Goal: Find specific page/section: Find specific page/section

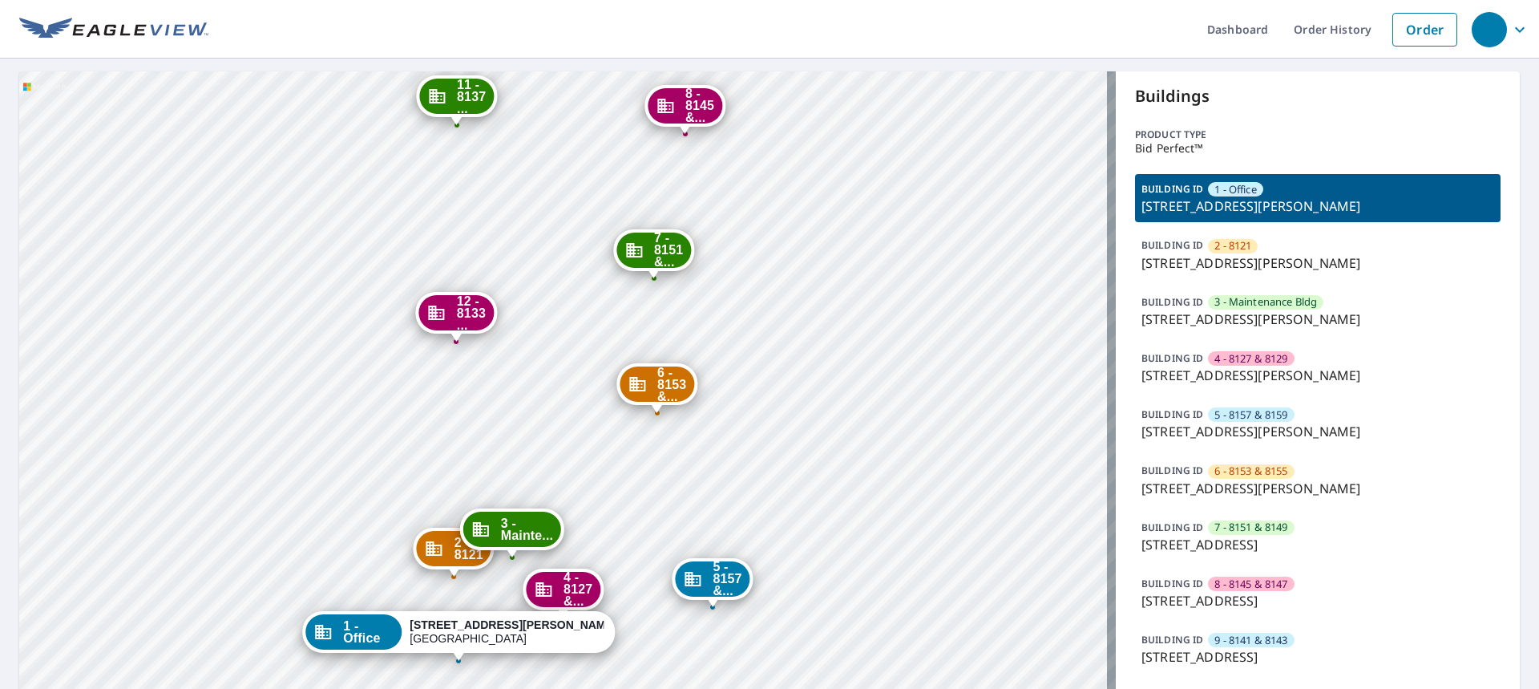
drag, startPoint x: 718, startPoint y: 365, endPoint x: 807, endPoint y: 325, distance: 96.9
click at [789, 319] on div "2 - 8121 [STREET_ADDRESS][PERSON_NAME] 3 - Mainte... [STREET_ADDRESS][PERSON_NA…" at bounding box center [567, 462] width 1097 height 783
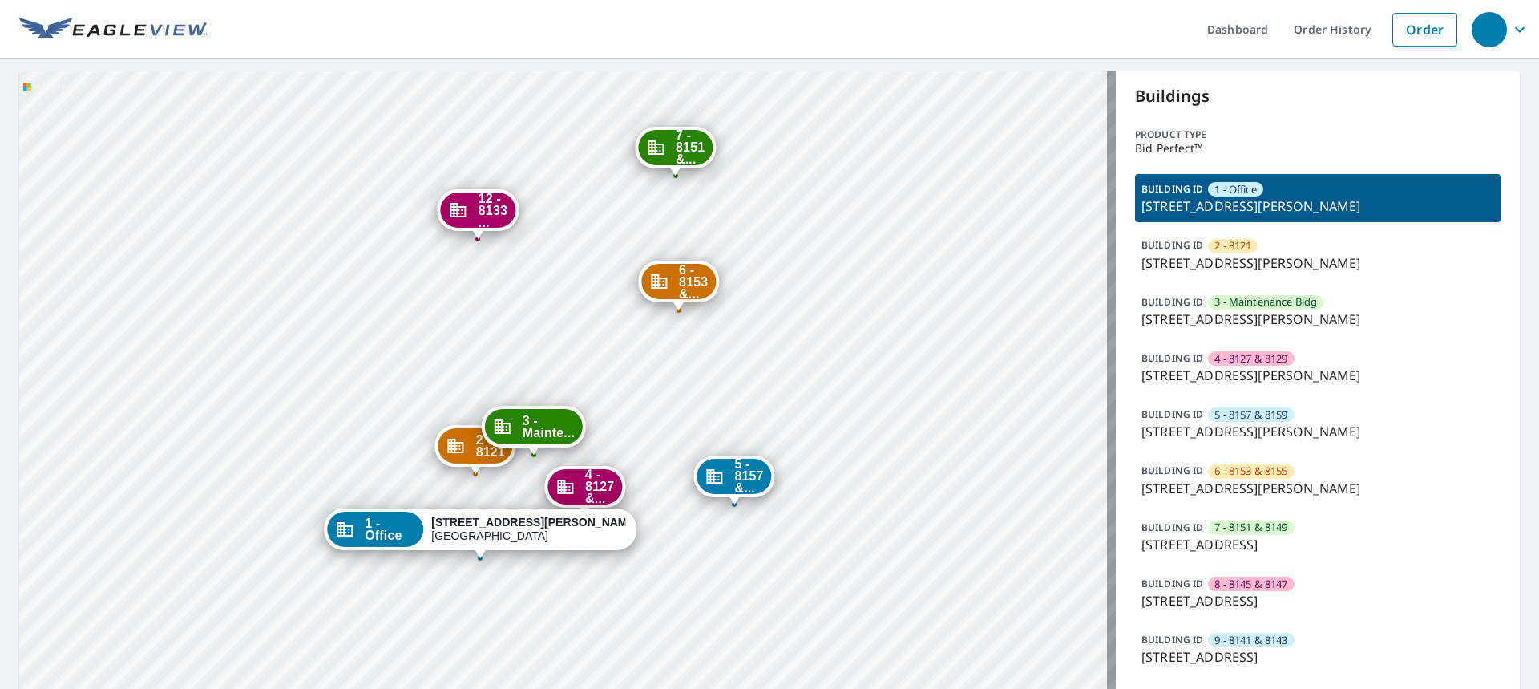
drag, startPoint x: 668, startPoint y: 496, endPoint x: 794, endPoint y: 528, distance: 129.7
click at [707, 424] on div "2 - 8121 [STREET_ADDRESS][PERSON_NAME] 3 - Mainte... [STREET_ADDRESS][PERSON_NA…" at bounding box center [567, 462] width 1097 height 783
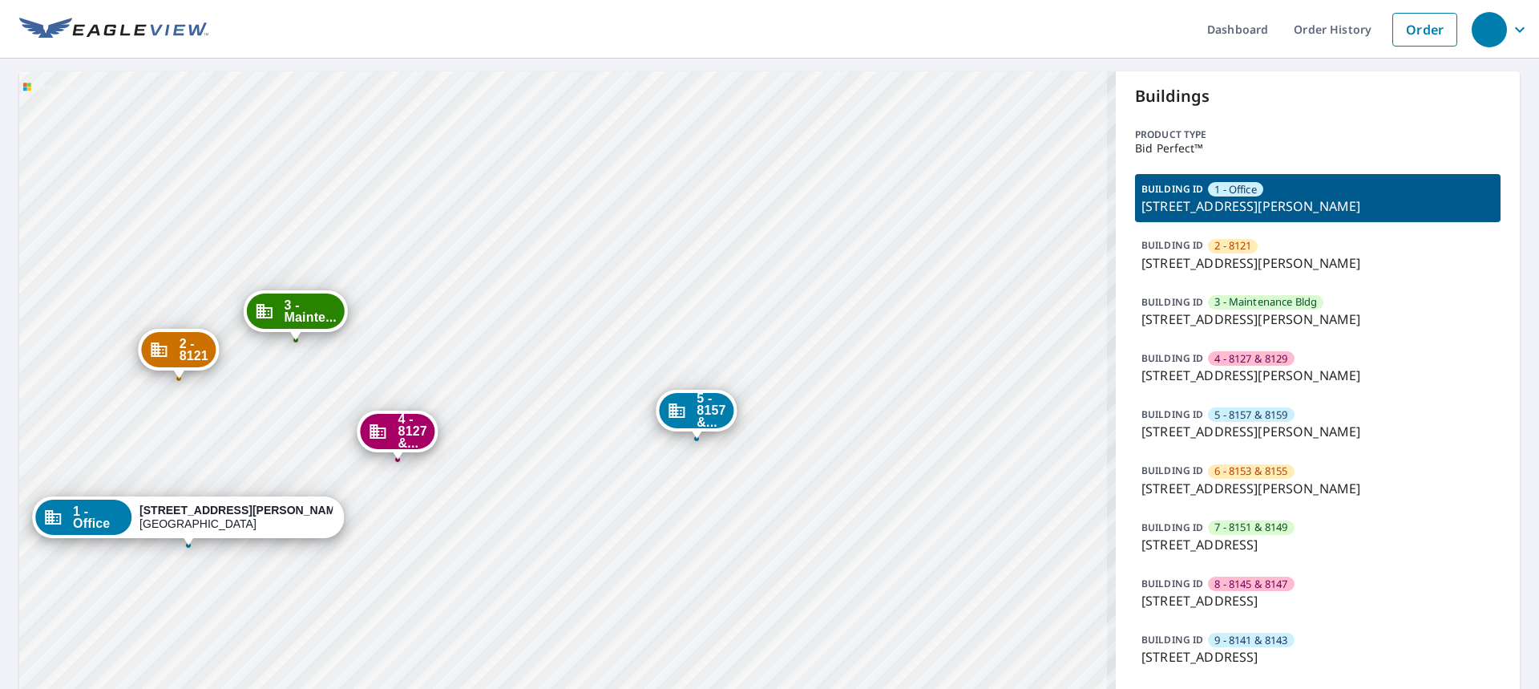
drag, startPoint x: 766, startPoint y: 535, endPoint x: 744, endPoint y: 430, distance: 107.4
click at [744, 430] on div "2 - 8121 [STREET_ADDRESS][PERSON_NAME] 3 - Mainte... [STREET_ADDRESS][PERSON_NA…" at bounding box center [567, 462] width 1097 height 783
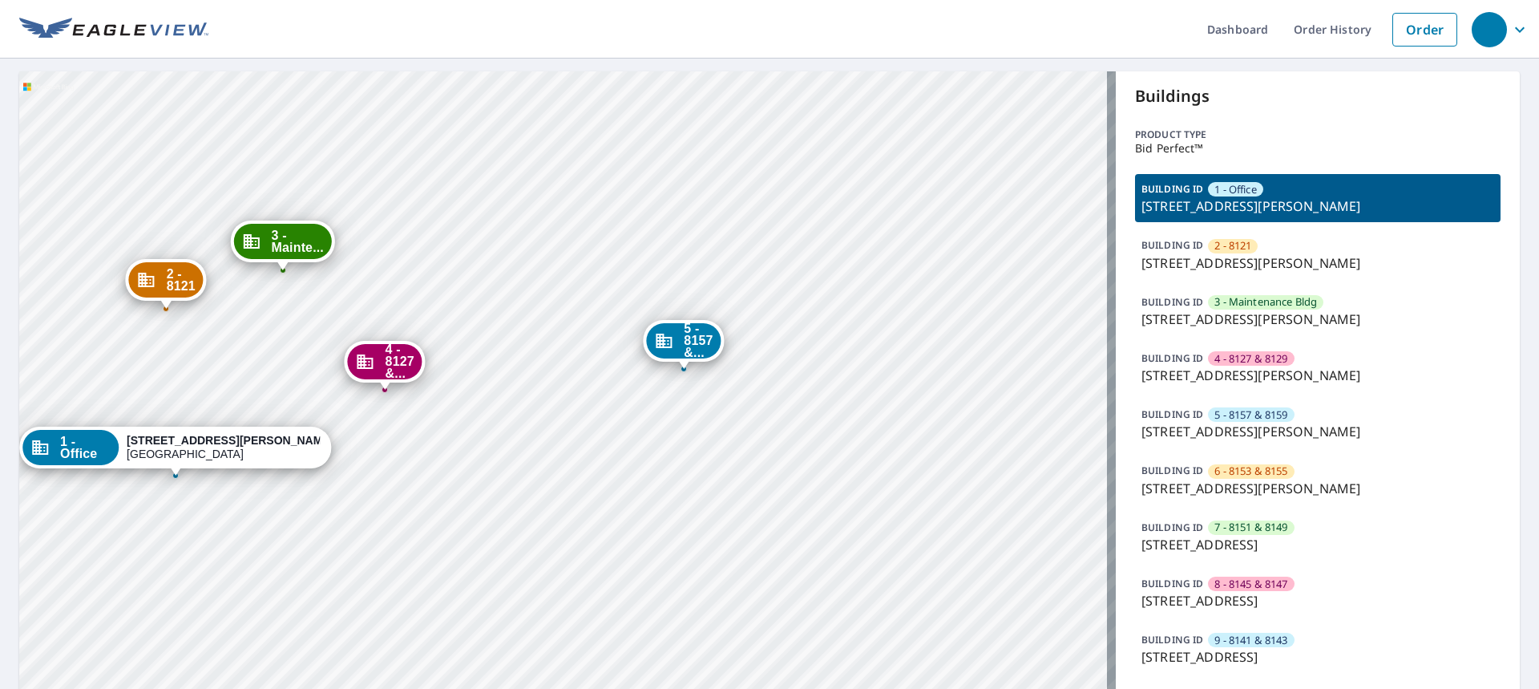
click at [683, 354] on div "5 - 8157 &..." at bounding box center [683, 340] width 75 height 35
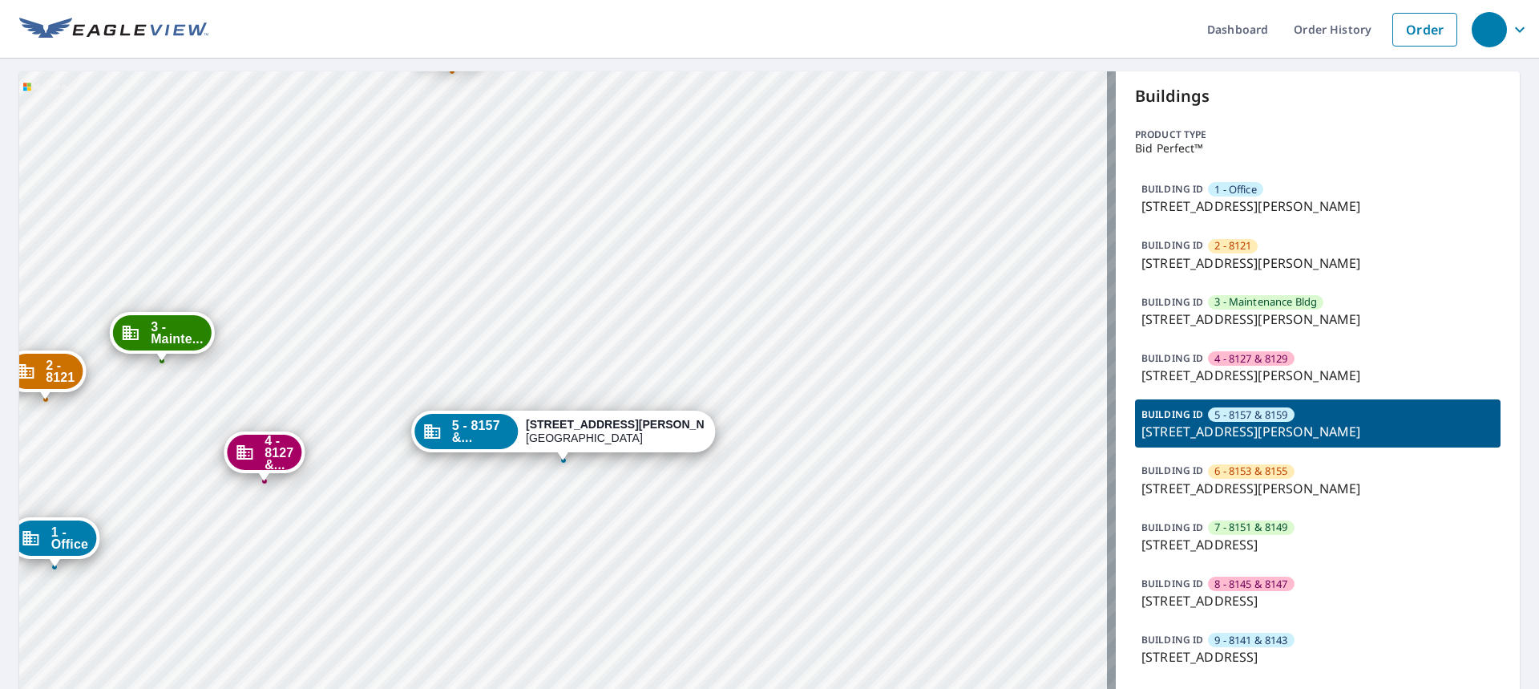
drag, startPoint x: 657, startPoint y: 538, endPoint x: 673, endPoint y: 463, distance: 77.2
click at [673, 464] on div "1 - Office [STREET_ADDRESS][PERSON_NAME] 2 - 8121 [STREET_ADDRESS][PERSON_NAME]…" at bounding box center [567, 462] width 1097 height 783
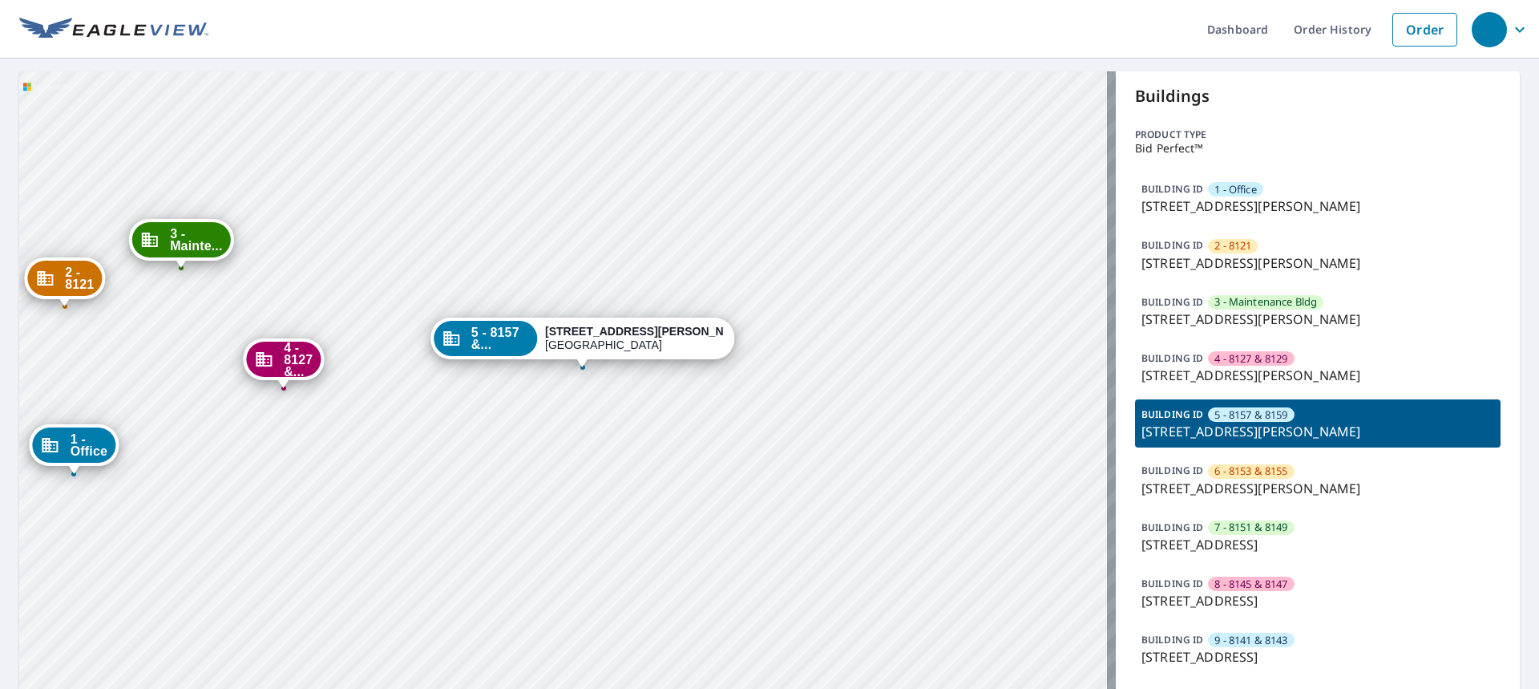
drag, startPoint x: 676, startPoint y: 479, endPoint x: 677, endPoint y: 447, distance: 31.3
click at [676, 448] on div "1 - Office [STREET_ADDRESS][PERSON_NAME] 2 - 8121 [STREET_ADDRESS][PERSON_NAME]…" at bounding box center [567, 462] width 1097 height 783
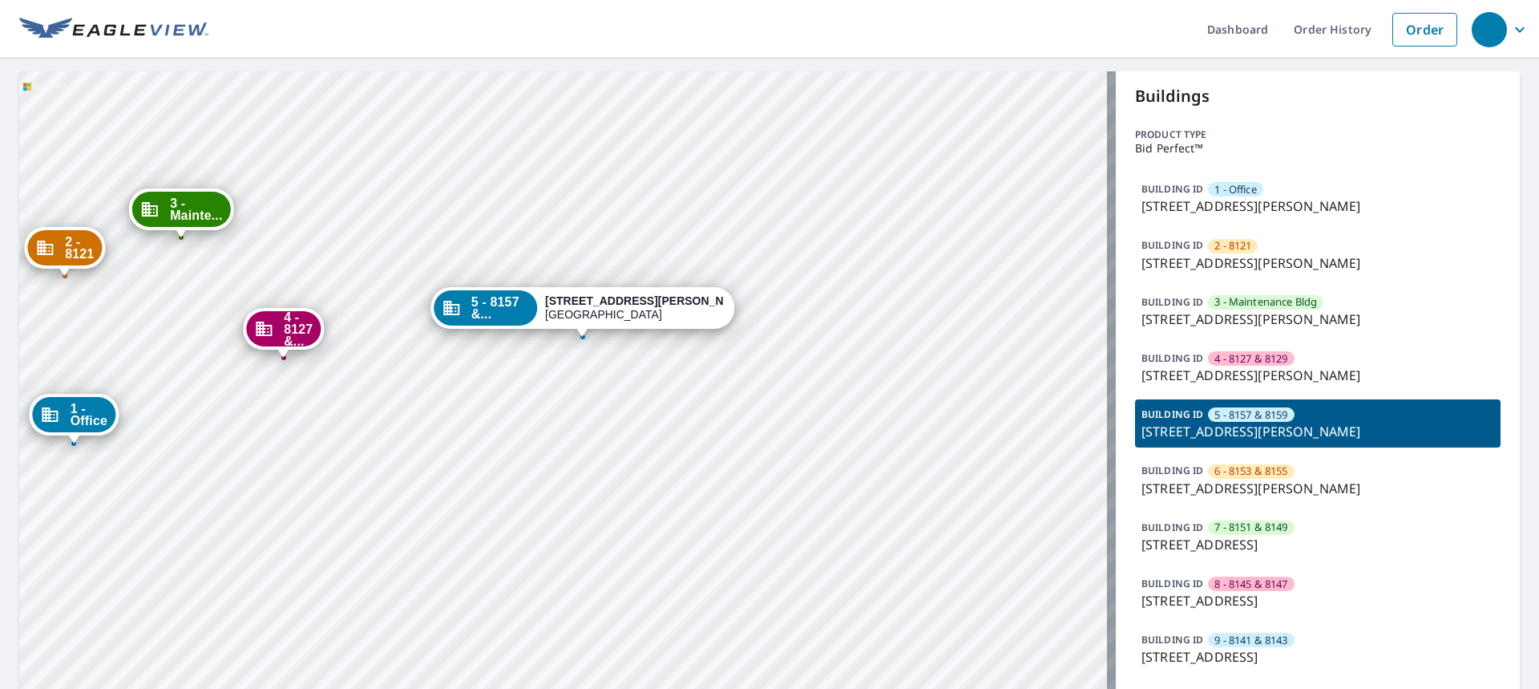
click at [1156, 413] on p "BUILDING ID" at bounding box center [1173, 414] width 62 height 14
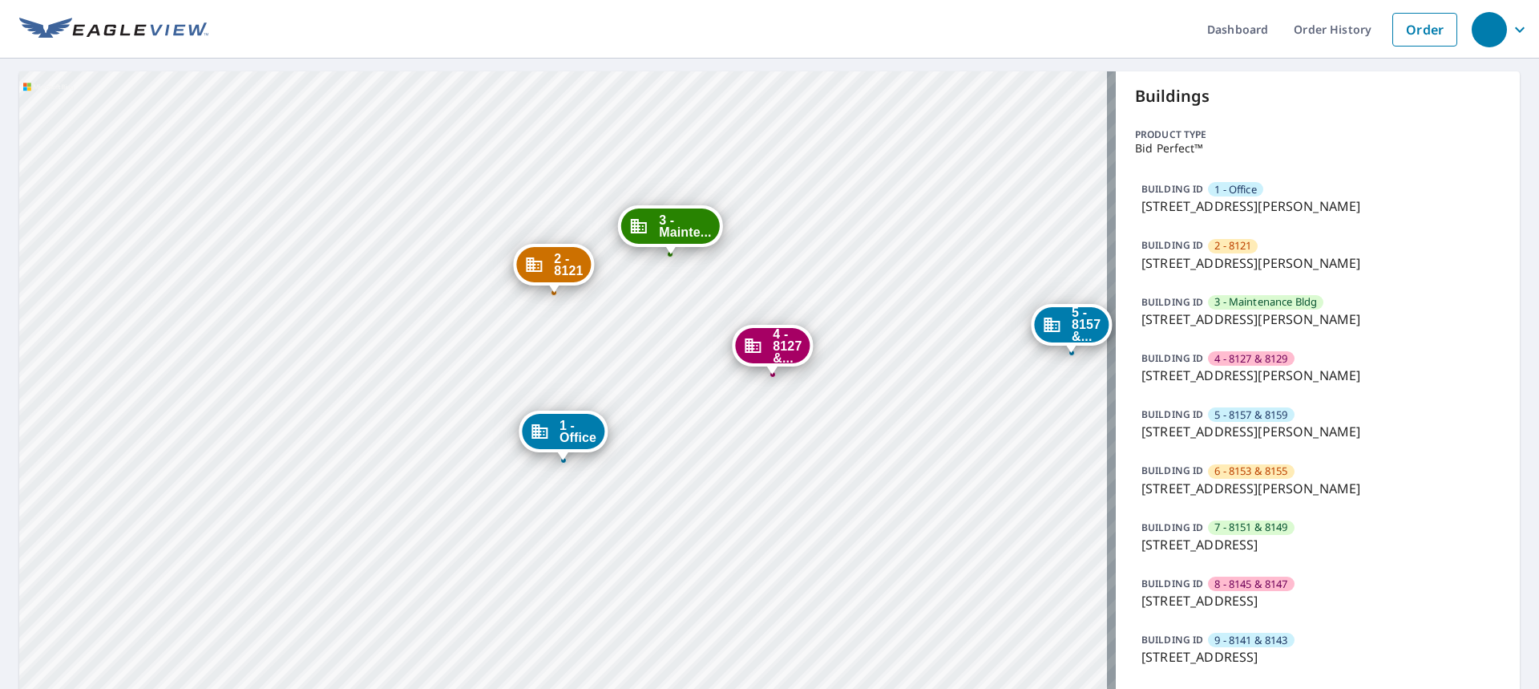
click at [1248, 423] on p "[STREET_ADDRESS][PERSON_NAME]" at bounding box center [1318, 431] width 353 height 19
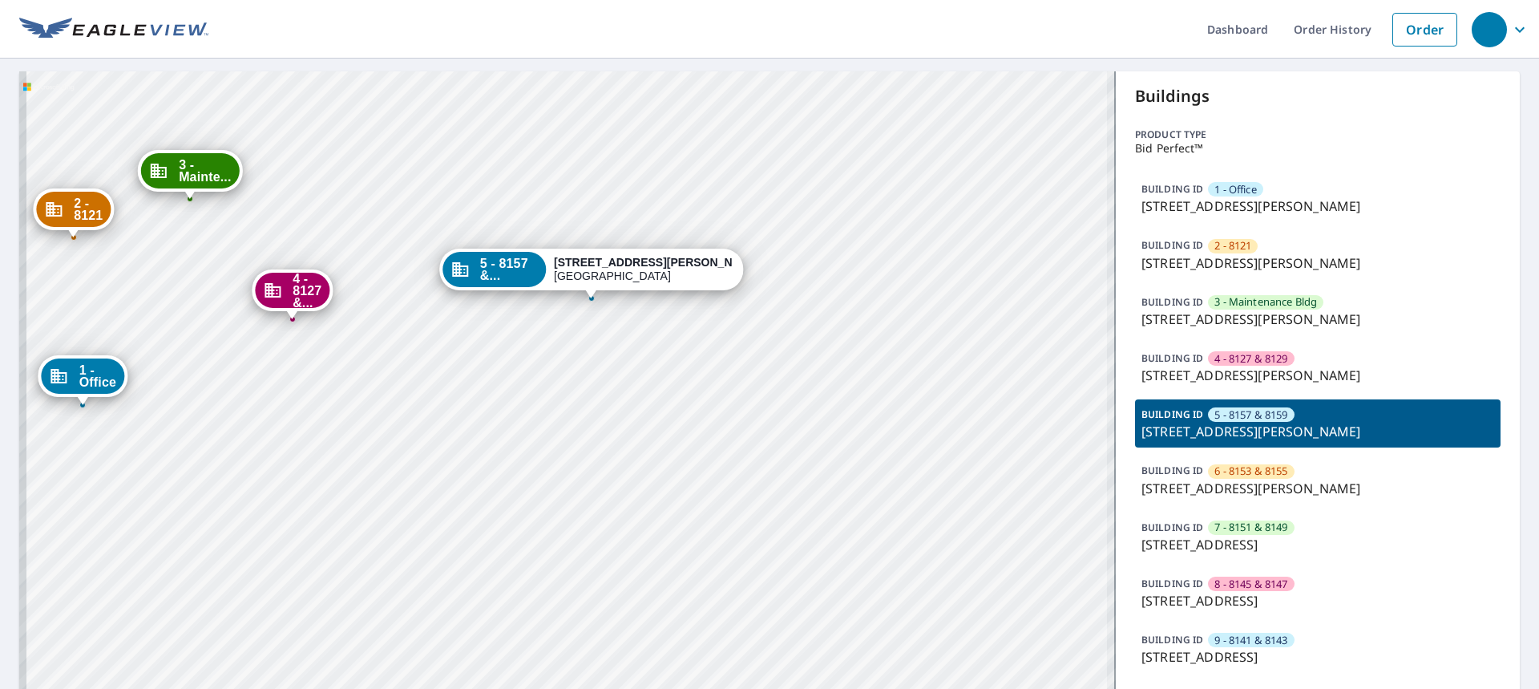
drag, startPoint x: 689, startPoint y: 353, endPoint x: 690, endPoint y: 335, distance: 17.7
click at [690, 336] on div "1 - Office [STREET_ADDRESS][PERSON_NAME] 2 - 8121 [STREET_ADDRESS][PERSON_NAME]…" at bounding box center [567, 462] width 1097 height 783
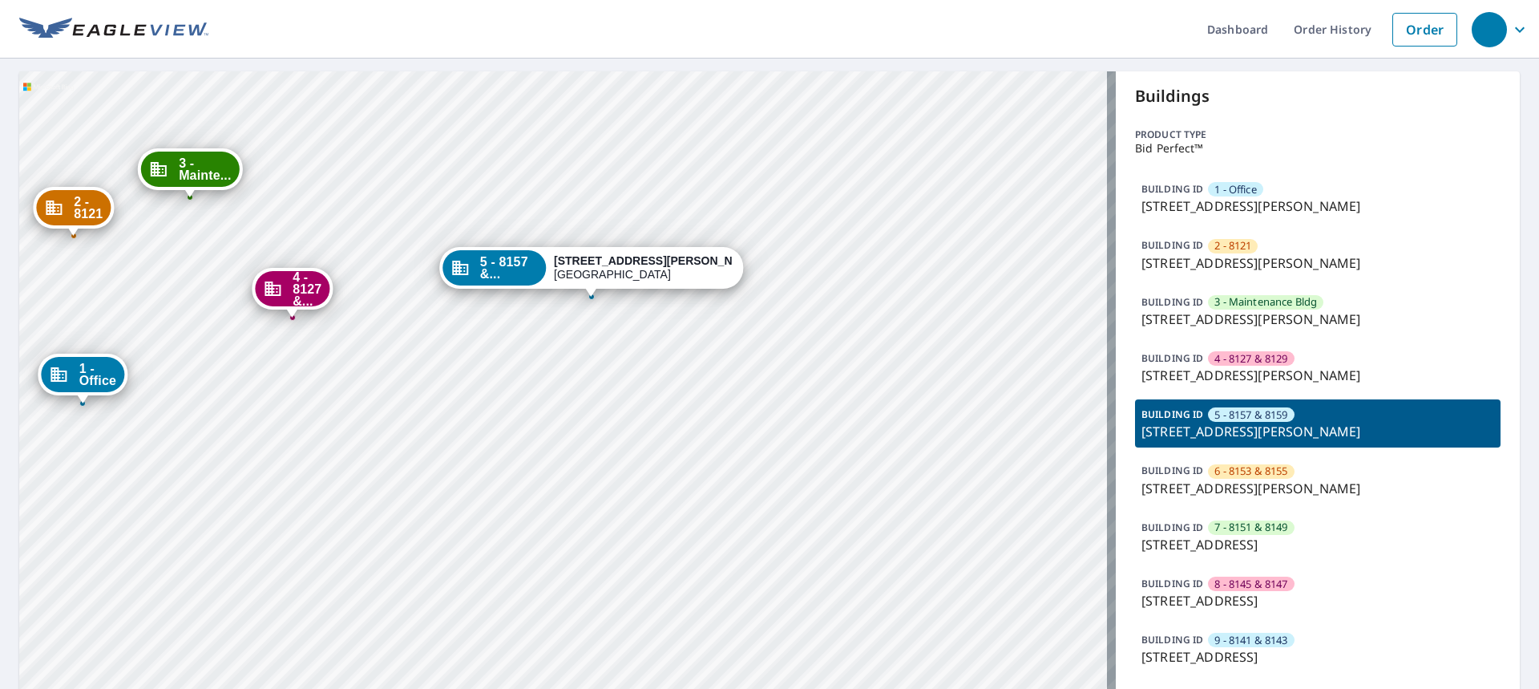
click at [591, 382] on div "1 - Office [STREET_ADDRESS][PERSON_NAME] 2 - 8121 [STREET_ADDRESS][PERSON_NAME]…" at bounding box center [567, 462] width 1097 height 783
